Goal: Check status: Check status

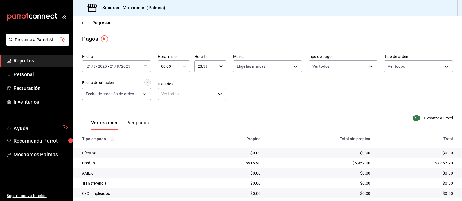
click at [163, 64] on input "00:00" at bounding box center [169, 66] width 22 height 11
click at [166, 115] on button "05" at bounding box center [164, 112] width 13 height 11
type input "05:00"
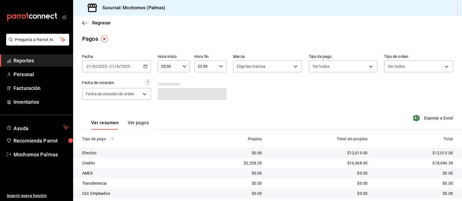
scroll to position [57, 0]
